Goal: Transaction & Acquisition: Purchase product/service

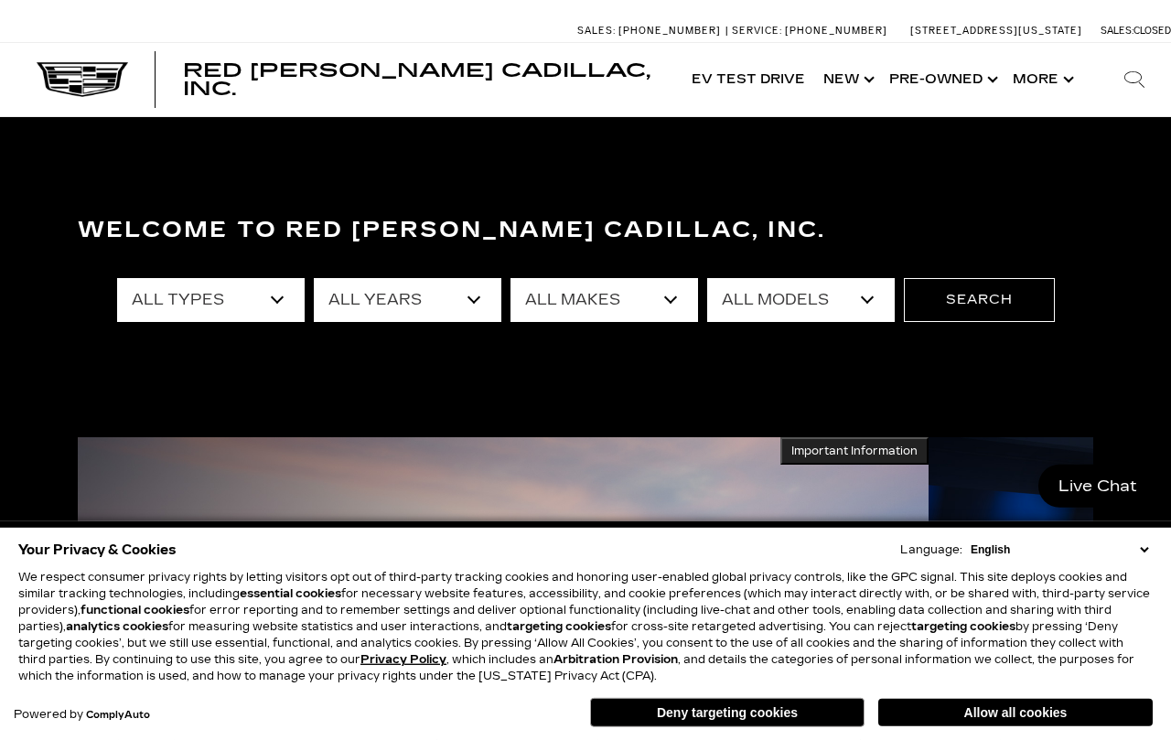
click at [277, 302] on select "All Types New Used Certified Used Demo" at bounding box center [211, 300] width 188 height 44
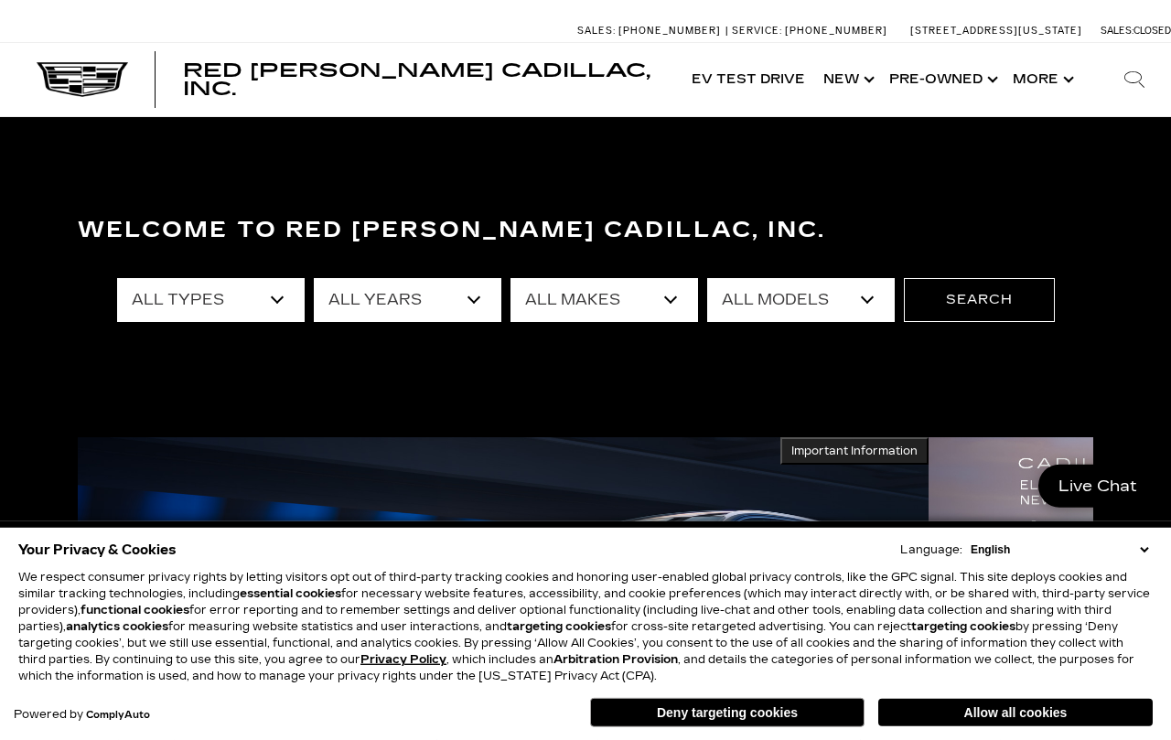
select select "Used"
click at [991, 316] on button "Search" at bounding box center [979, 300] width 151 height 44
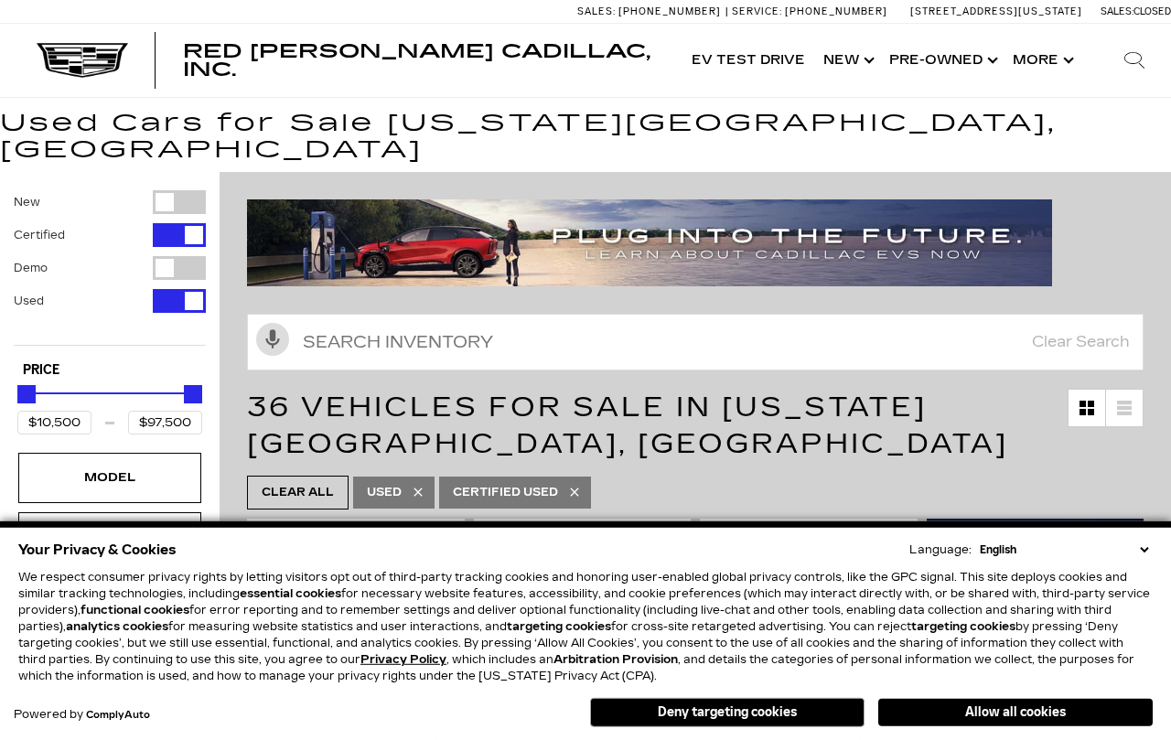
scroll to position [6, 0]
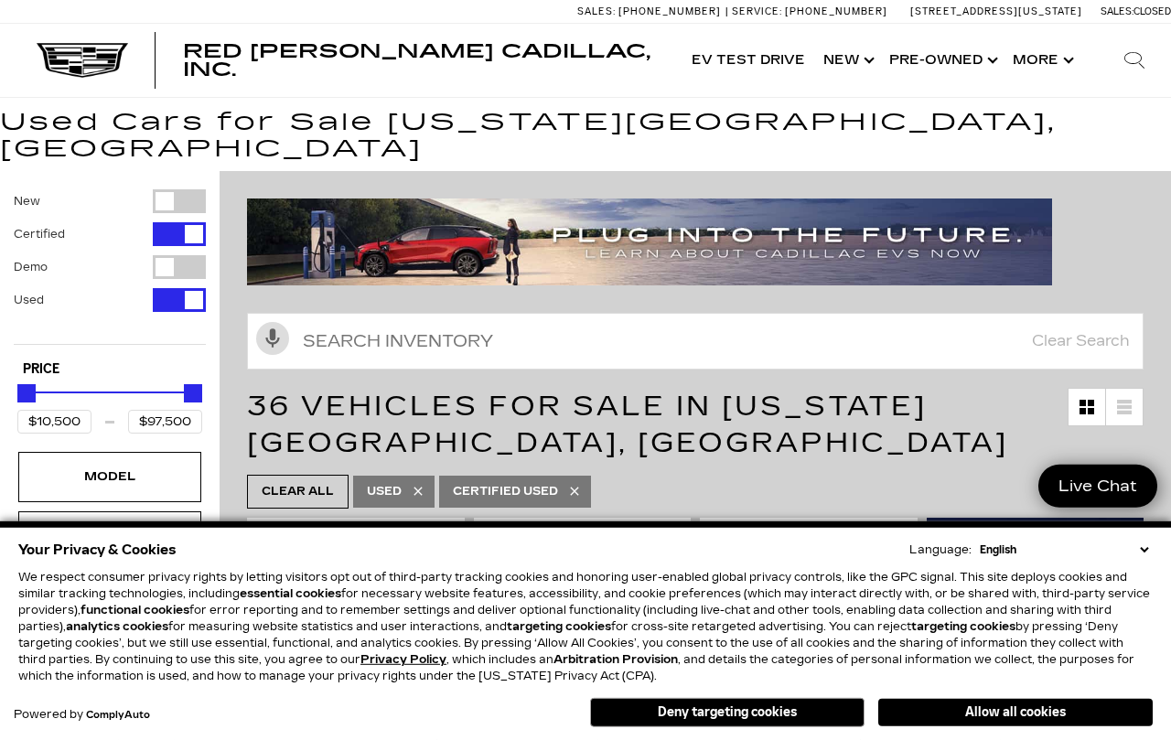
click at [798, 716] on button "Deny targeting cookies" at bounding box center [727, 712] width 274 height 29
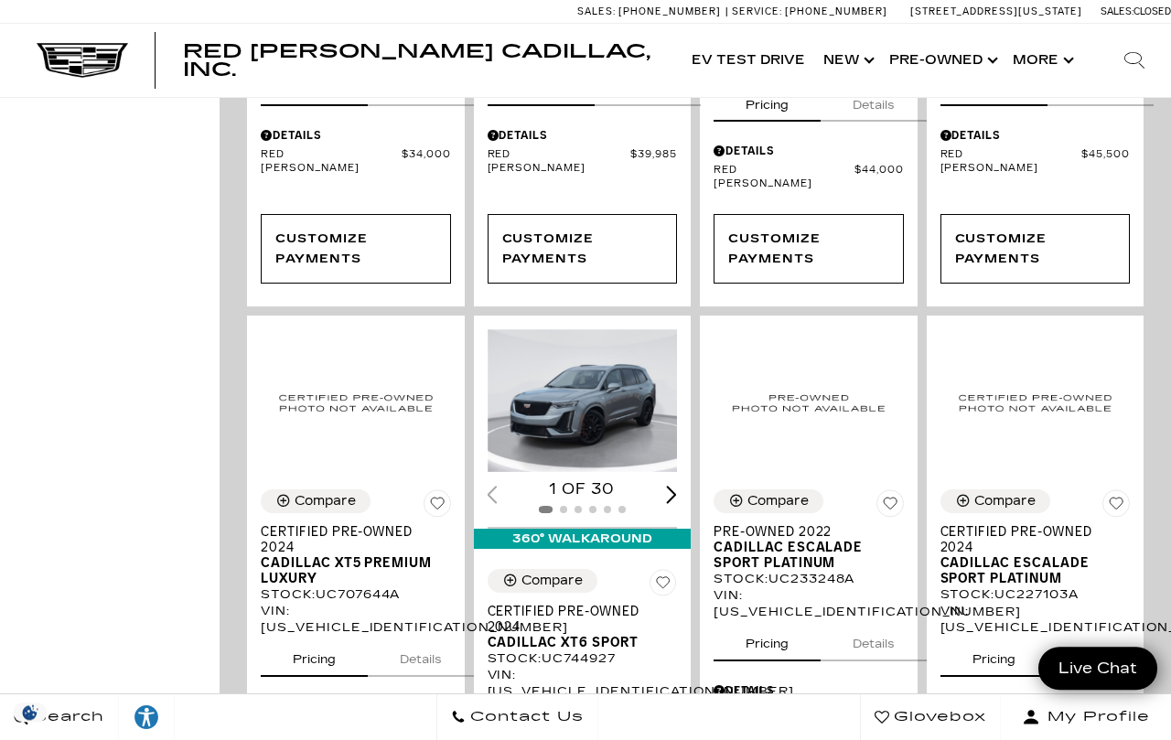
scroll to position [1488, 0]
